Goal: Transaction & Acquisition: Purchase product/service

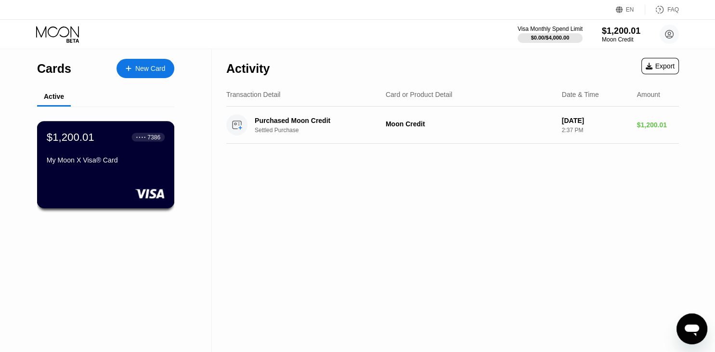
click at [111, 143] on div "$1,200.01 ● ● ● ● 7386" at bounding box center [106, 137] width 118 height 13
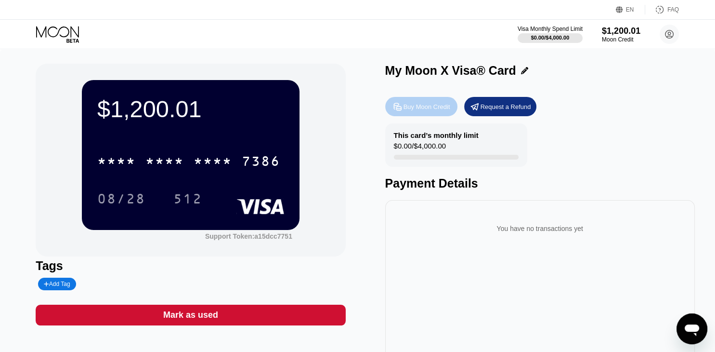
click at [417, 107] on div "Buy Moon Credit" at bounding box center [427, 107] width 47 height 8
type input "0"
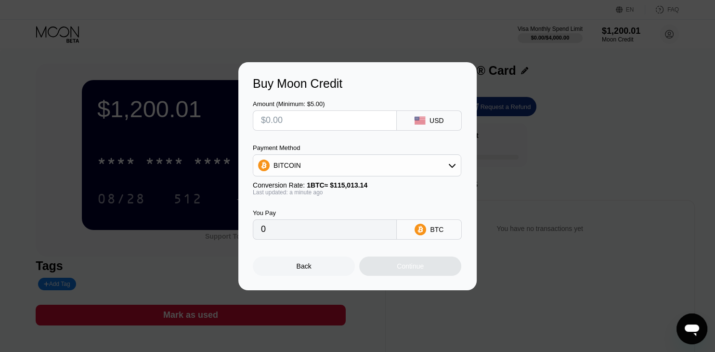
click at [352, 113] on input "text" at bounding box center [325, 120] width 128 height 19
type input "$6"
type input "0.00005217"
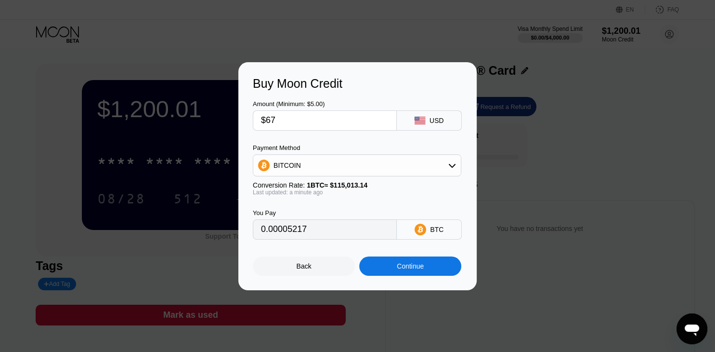
type input "$678"
type input "0.00589498"
type input "$678.6"
type input "0.00590020"
type input "$678.6"
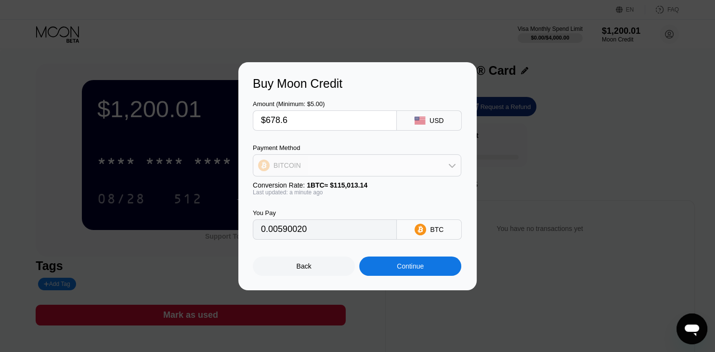
click at [367, 171] on div "BITCOIN" at bounding box center [357, 165] width 208 height 19
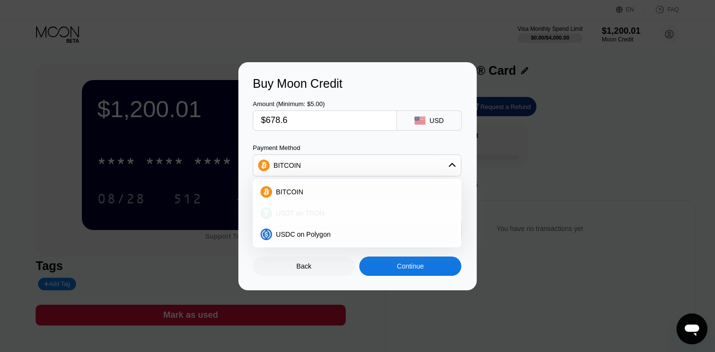
click at [348, 211] on div "USDT on TRON" at bounding box center [363, 213] width 182 height 8
type input "685.45"
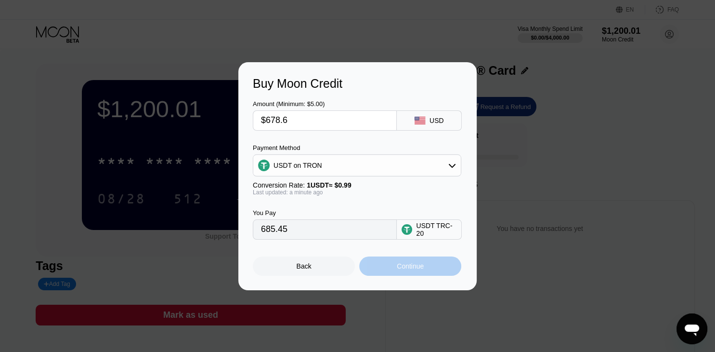
click at [391, 269] on div "Continue" at bounding box center [410, 265] width 102 height 19
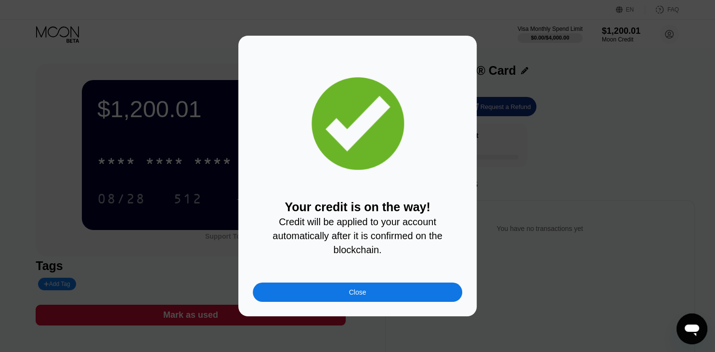
click at [383, 300] on div "Close" at bounding box center [358, 291] width 210 height 19
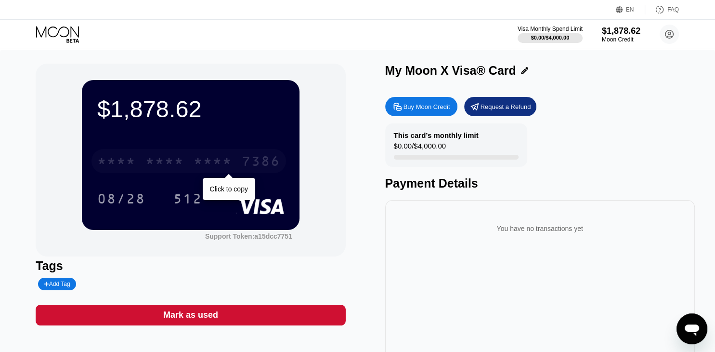
click at [210, 162] on div "* * * *" at bounding box center [213, 162] width 39 height 15
